Goal: Information Seeking & Learning: Learn about a topic

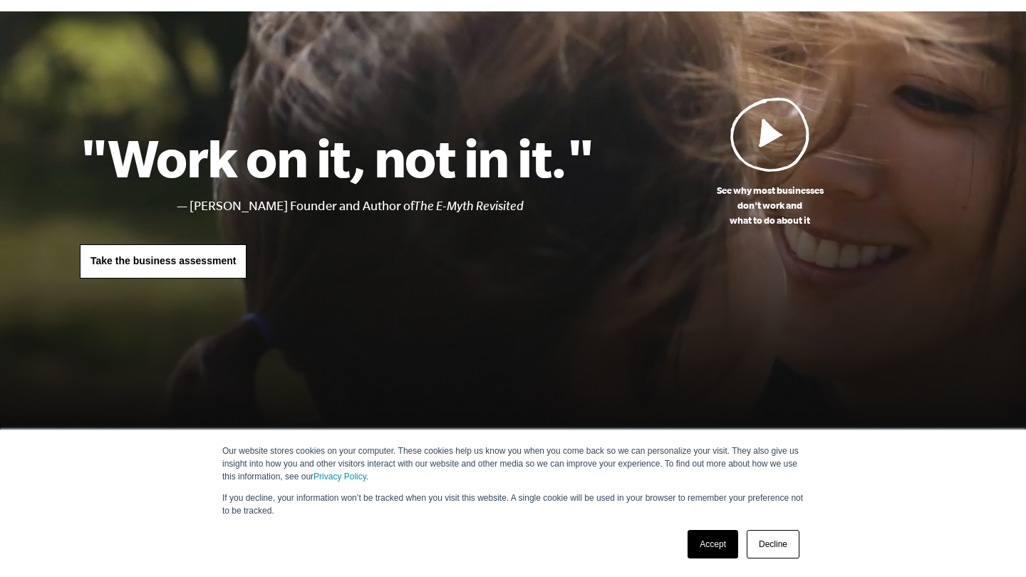
scroll to position [61, 0]
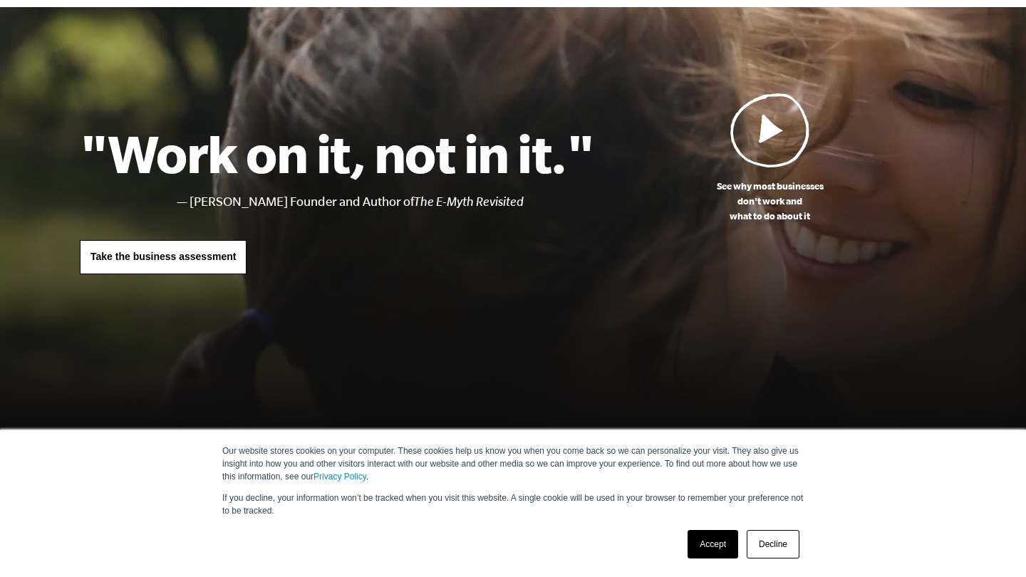
click at [778, 544] on link "Decline" at bounding box center [772, 544] width 53 height 28
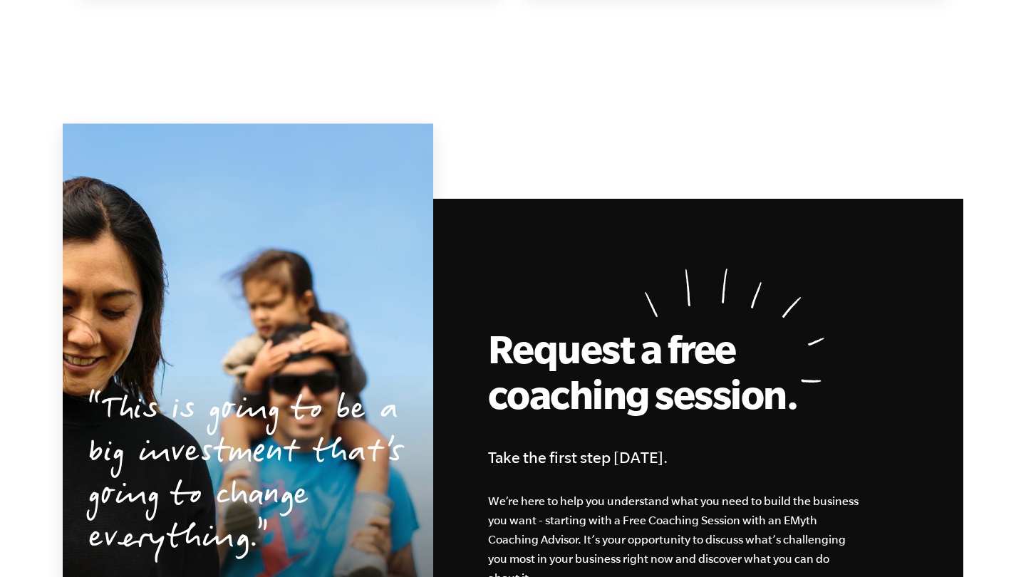
scroll to position [2951, 0]
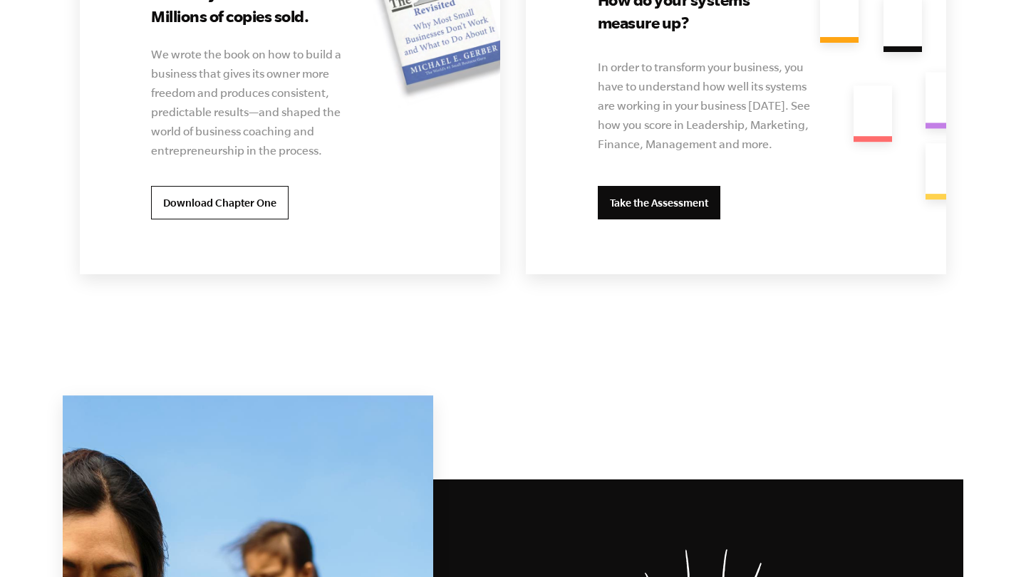
click at [666, 199] on link "Take the Assessment" at bounding box center [659, 203] width 123 height 34
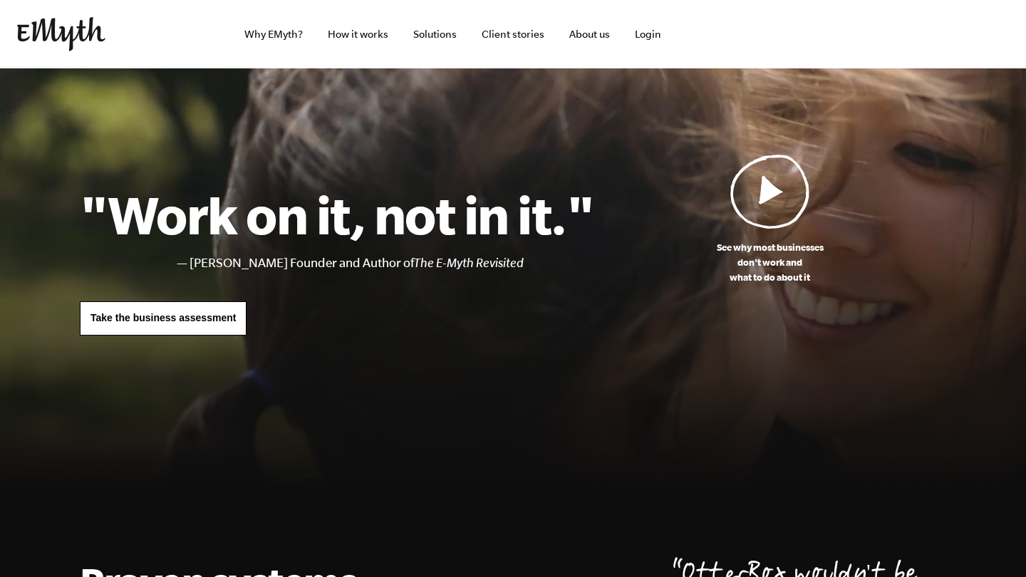
scroll to position [0, 0]
click at [449, 26] on link "Solutions" at bounding box center [435, 34] width 66 height 68
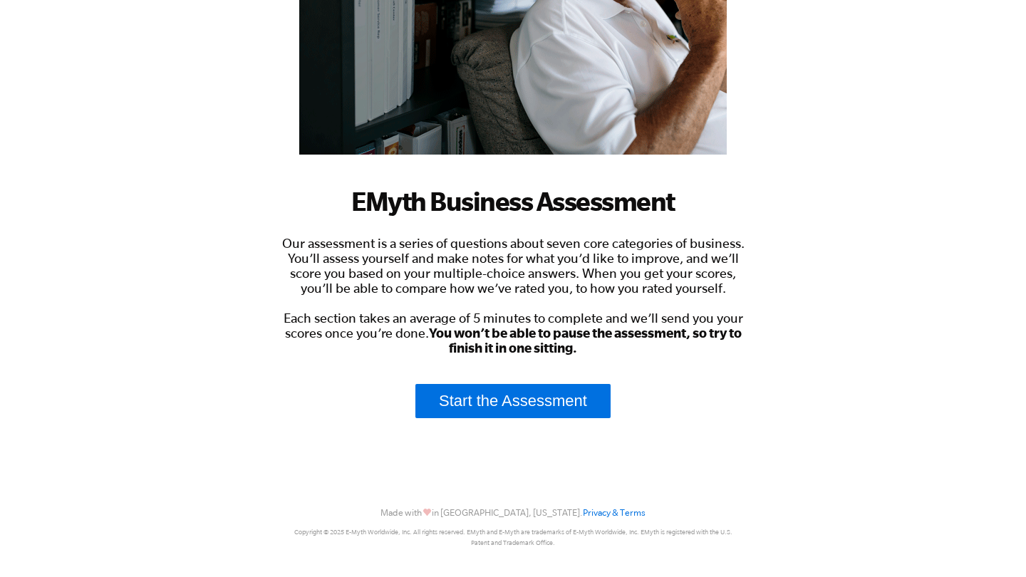
scroll to position [271, 0]
click at [556, 400] on link "Start the Assessment" at bounding box center [512, 401] width 195 height 34
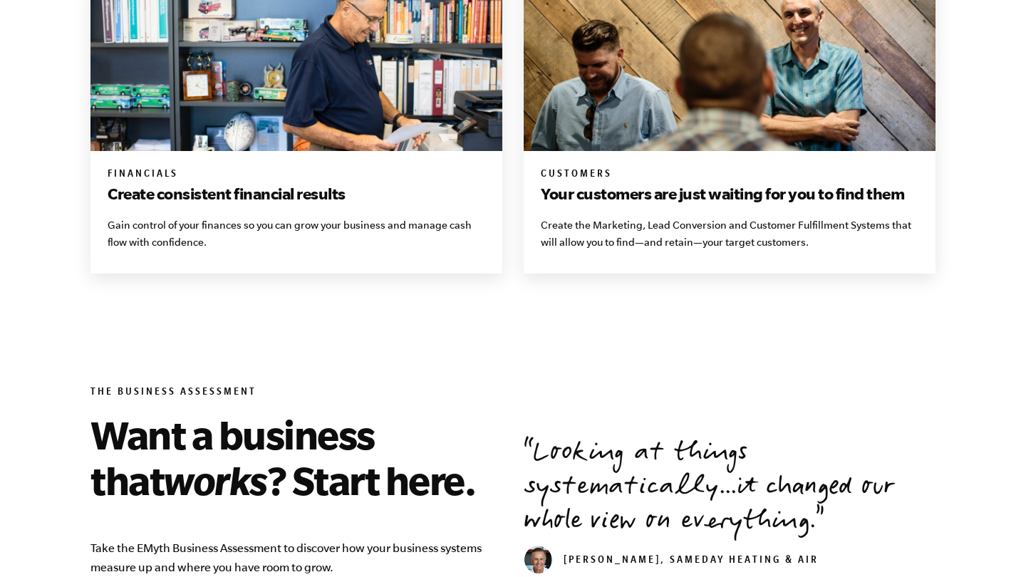
scroll to position [1392, 0]
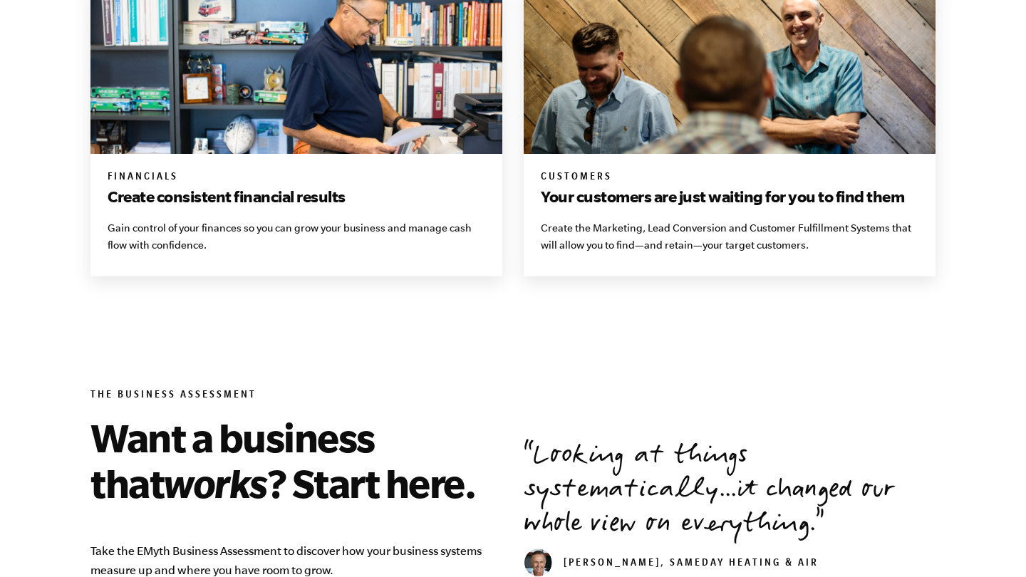
click at [595, 193] on h3 "Your customers are just waiting for you to find them" at bounding box center [729, 196] width 377 height 23
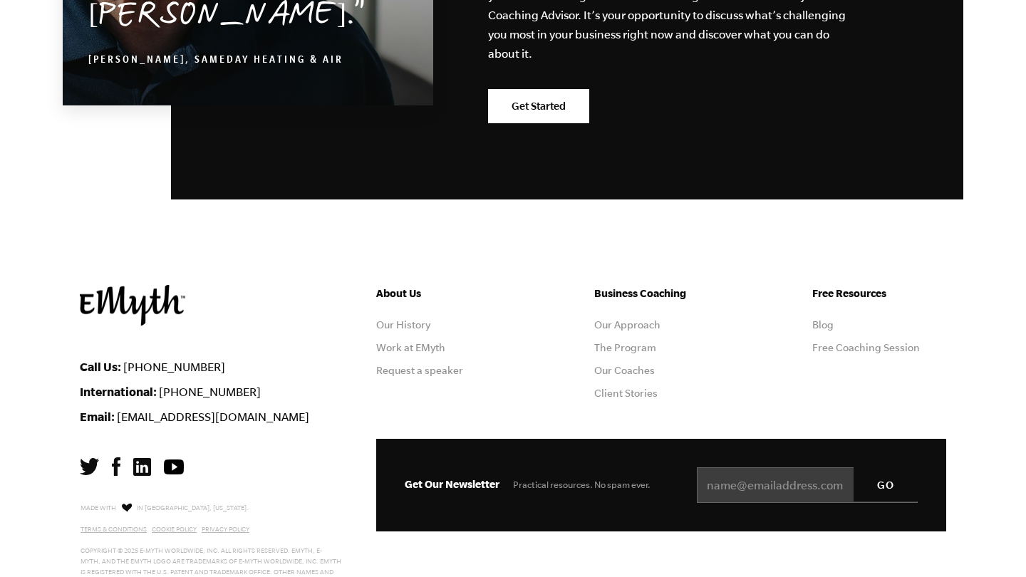
scroll to position [2575, 0]
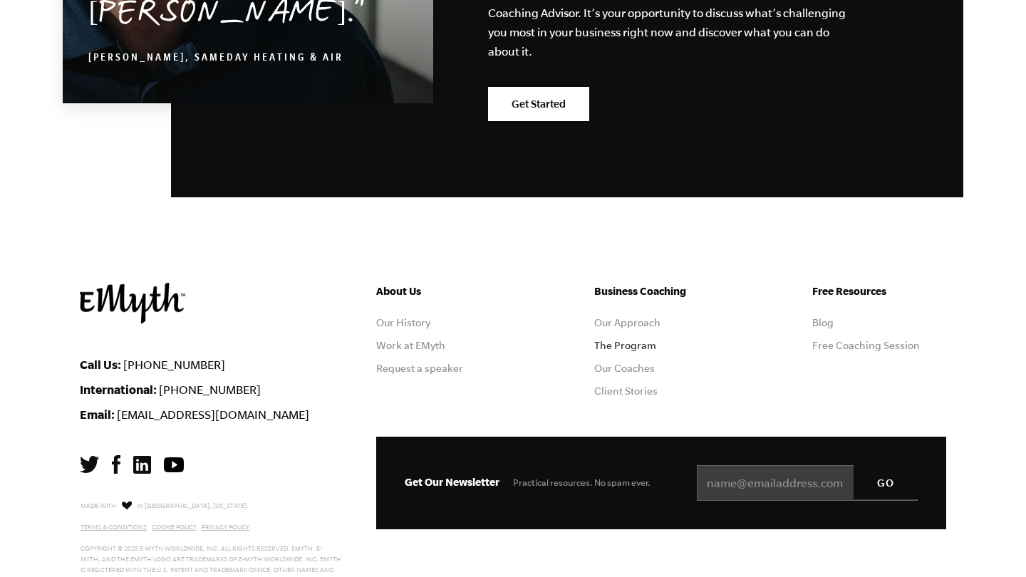
click at [614, 340] on link "The Program" at bounding box center [625, 345] width 62 height 11
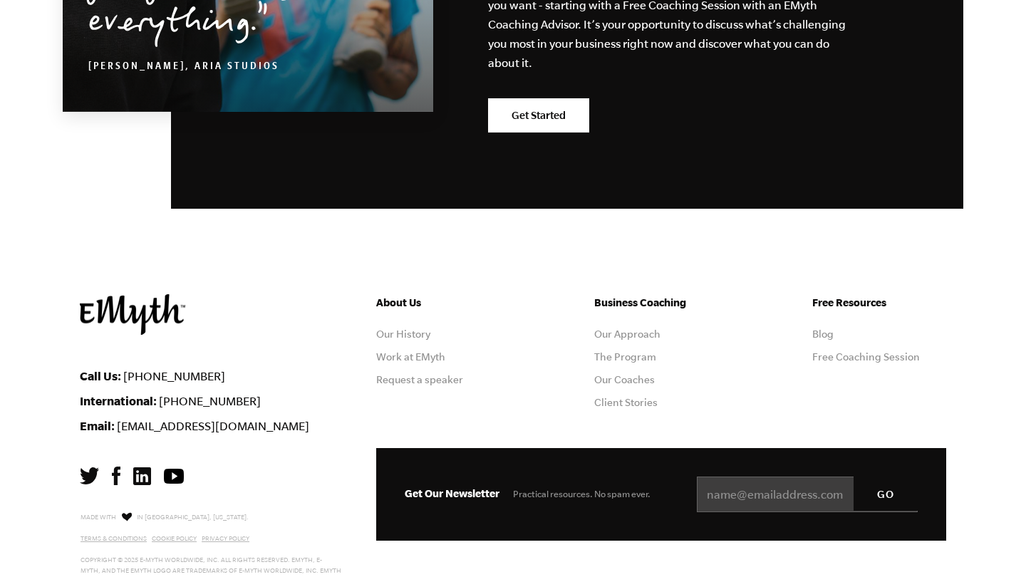
scroll to position [7074, 0]
